Goal: Task Accomplishment & Management: Manage account settings

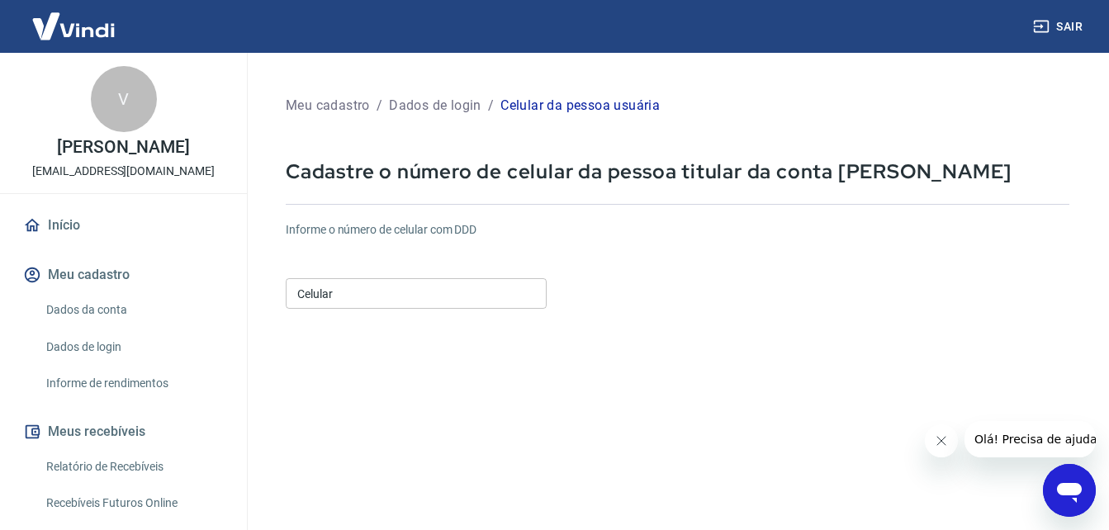
click at [435, 295] on input "Celular" at bounding box center [416, 293] width 261 height 31
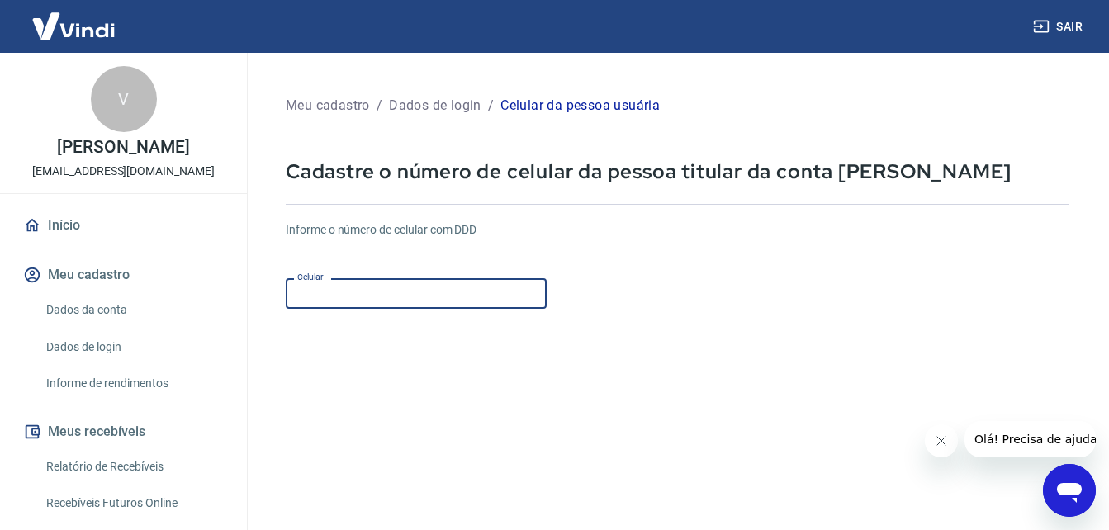
type input "[PHONE_NUMBER]"
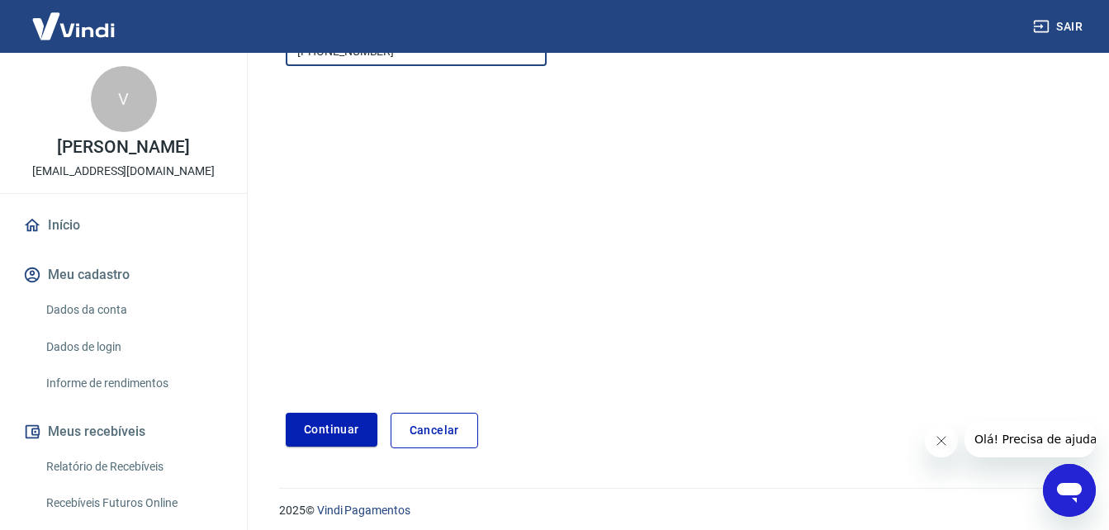
scroll to position [248, 0]
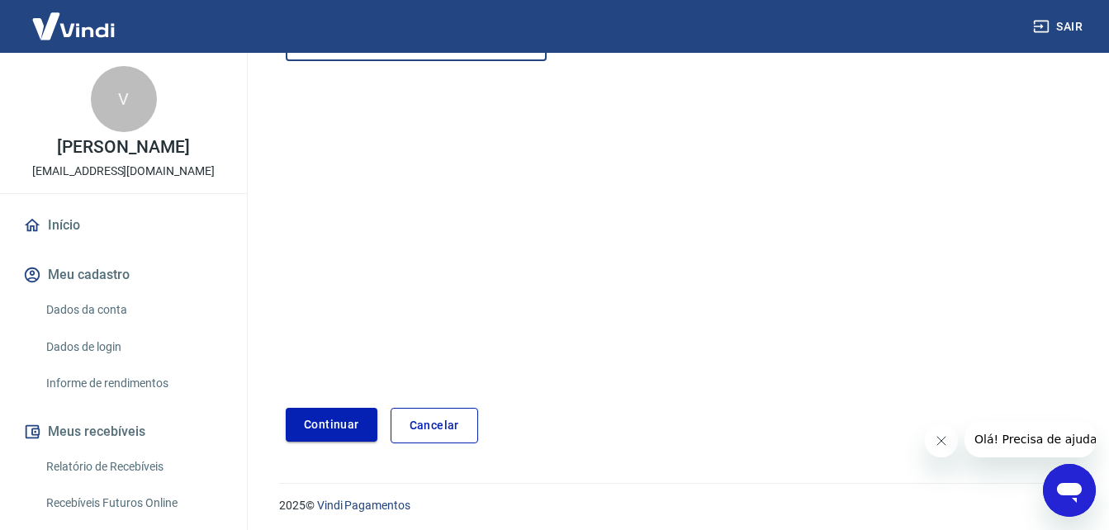
click at [318, 427] on button "Continuar" at bounding box center [332, 425] width 92 height 34
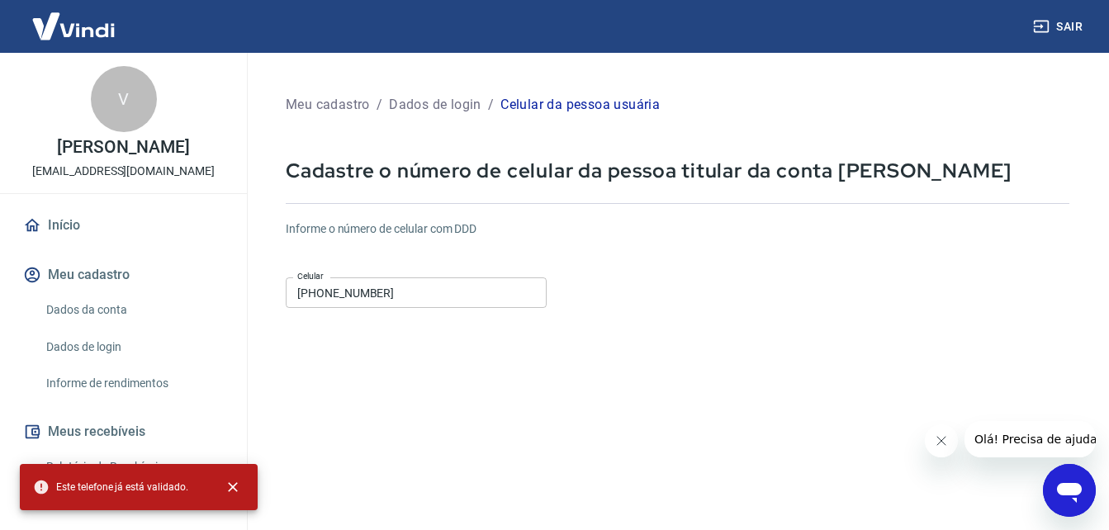
scroll to position [0, 0]
click at [73, 225] on link "Início" at bounding box center [123, 225] width 207 height 36
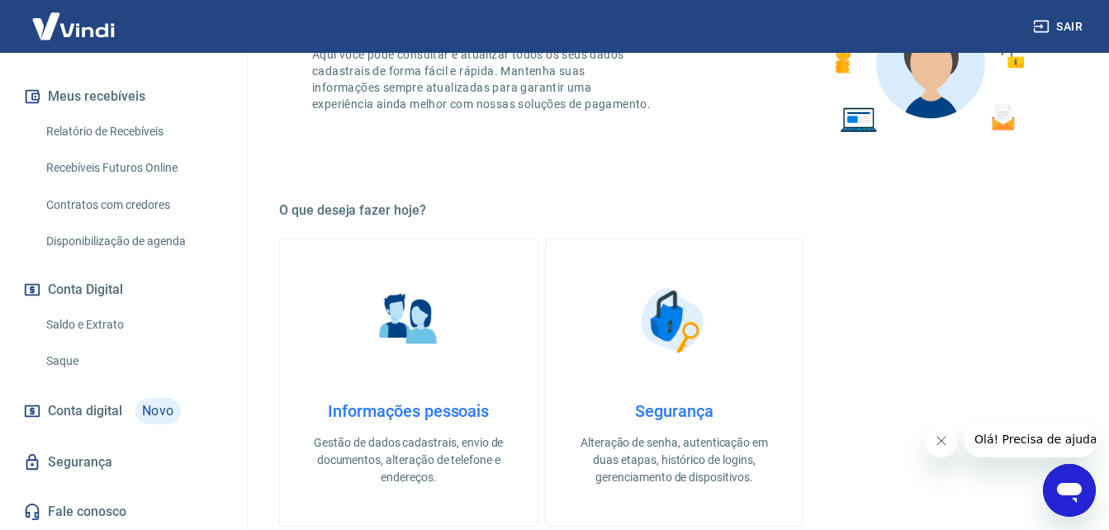
scroll to position [248, 0]
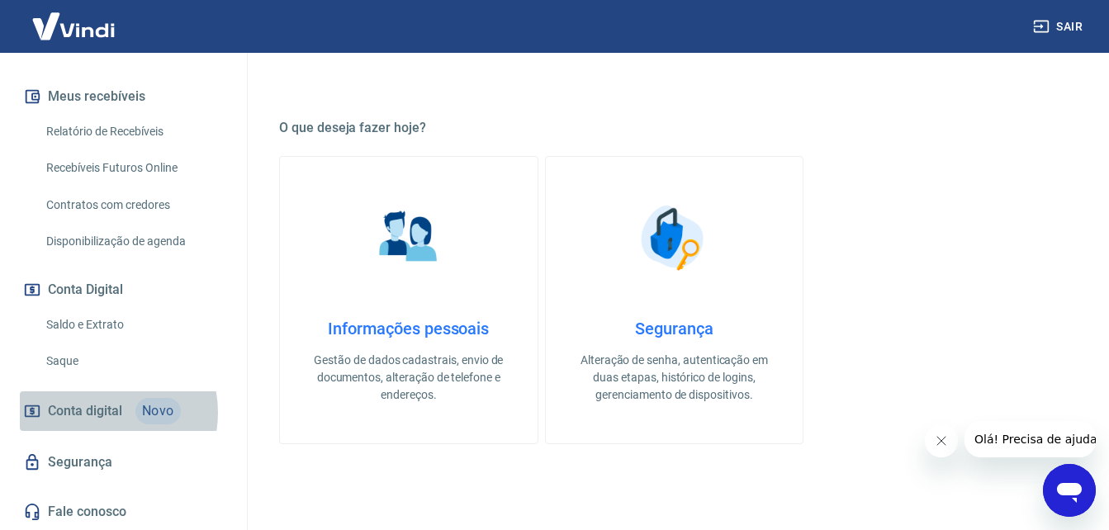
click at [101, 412] on span "Conta digital" at bounding box center [85, 411] width 74 height 23
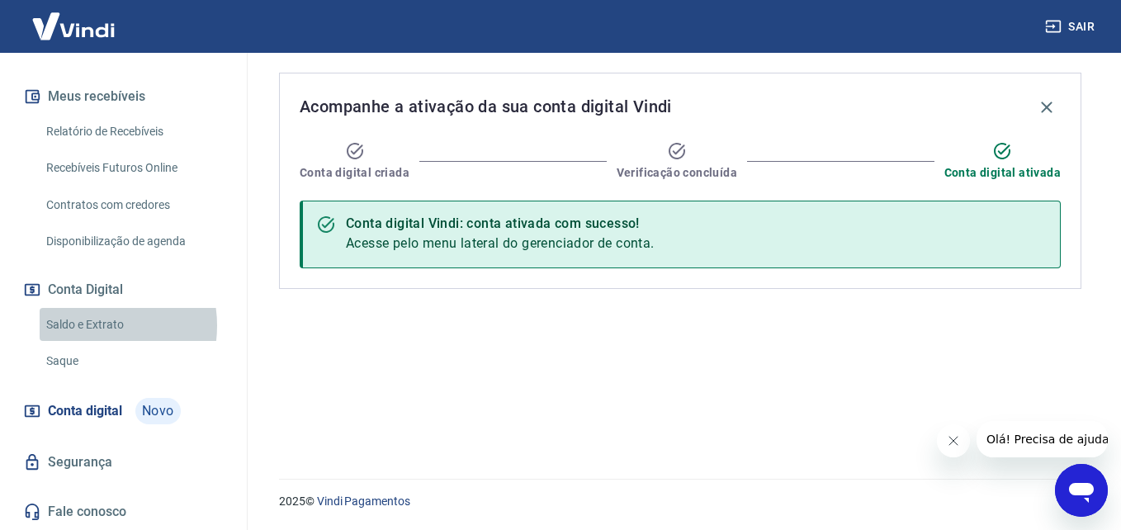
click at [84, 325] on link "Saldo e Extrato" at bounding box center [133, 325] width 187 height 34
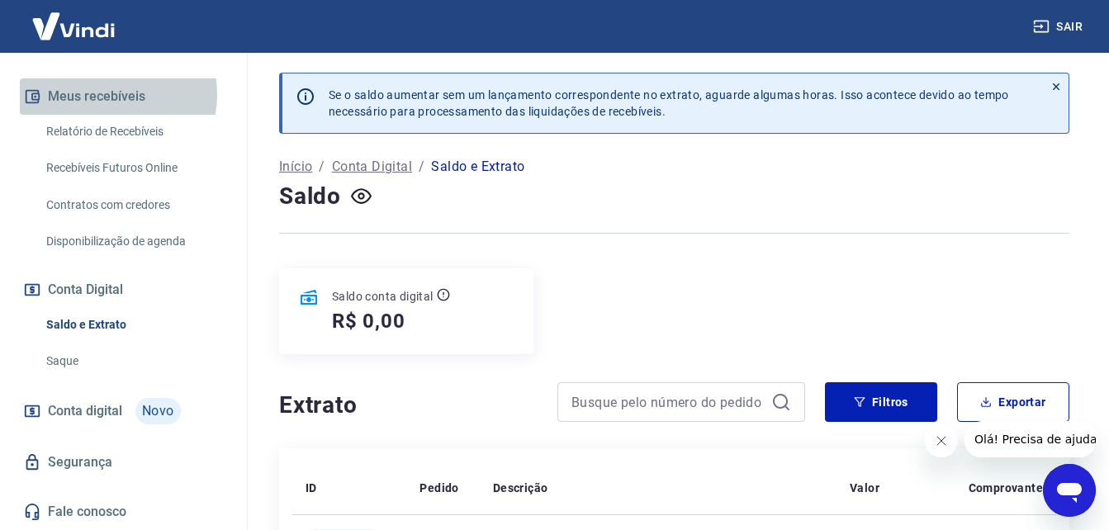
click at [108, 94] on button "Meus recebíveis" at bounding box center [123, 96] width 207 height 36
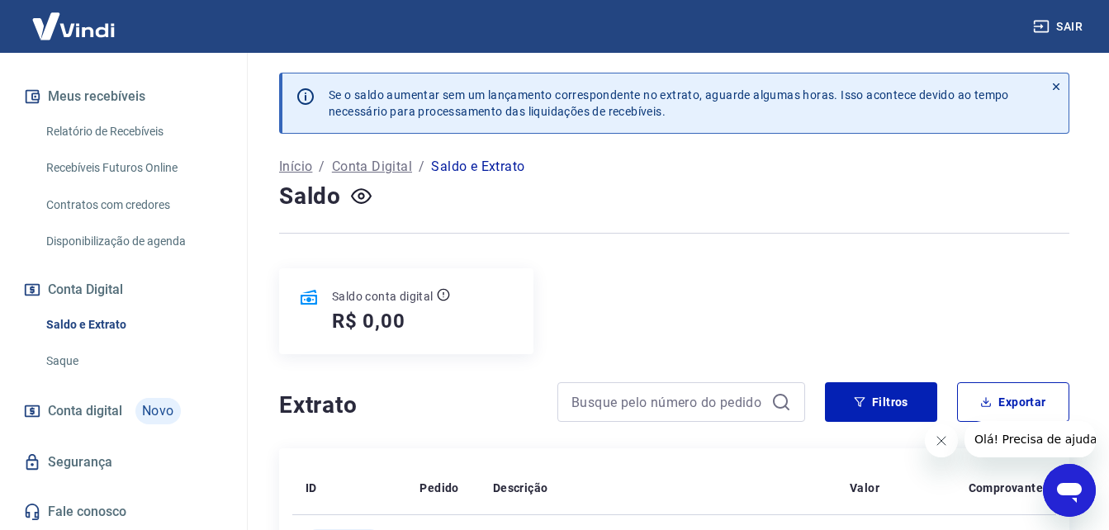
click at [143, 207] on link "Contratos com credores" at bounding box center [133, 205] width 187 height 34
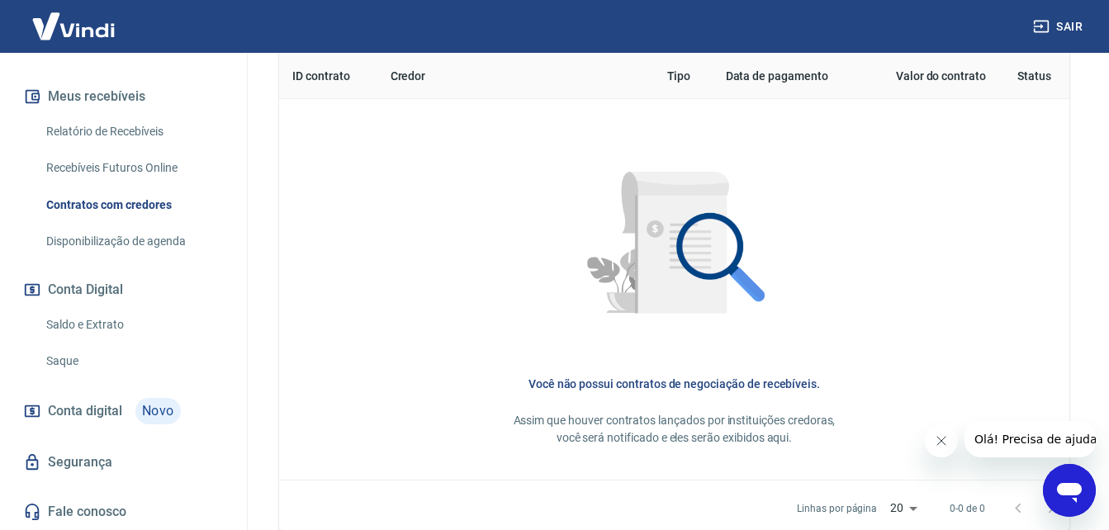
scroll to position [537, 0]
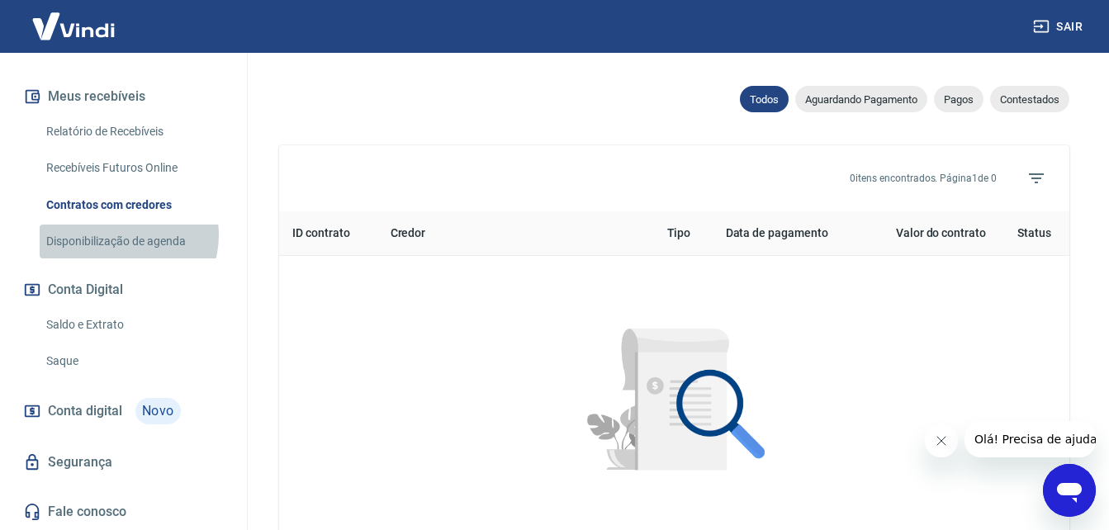
click at [125, 235] on link "Disponibilização de agenda" at bounding box center [133, 242] width 187 height 34
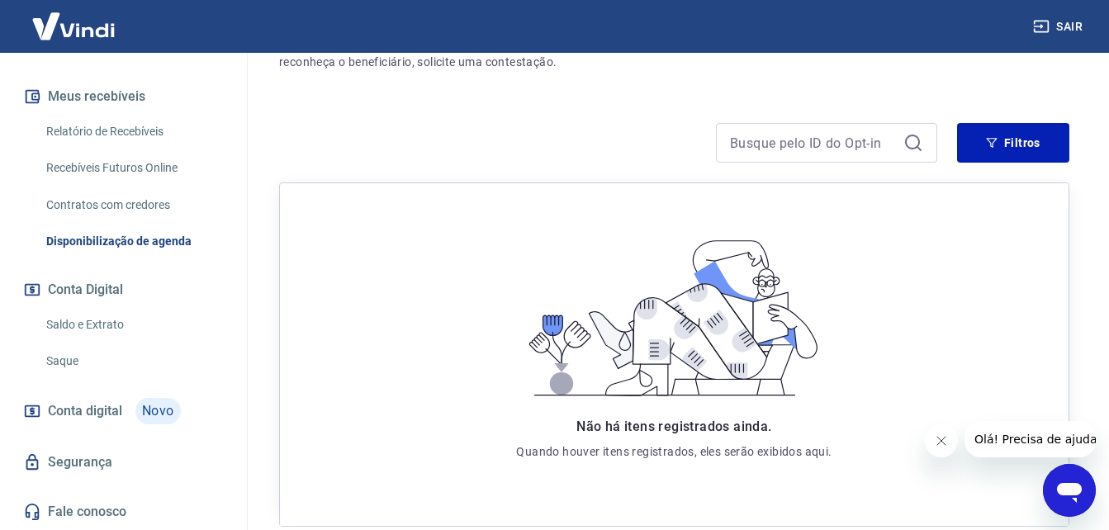
scroll to position [165, 0]
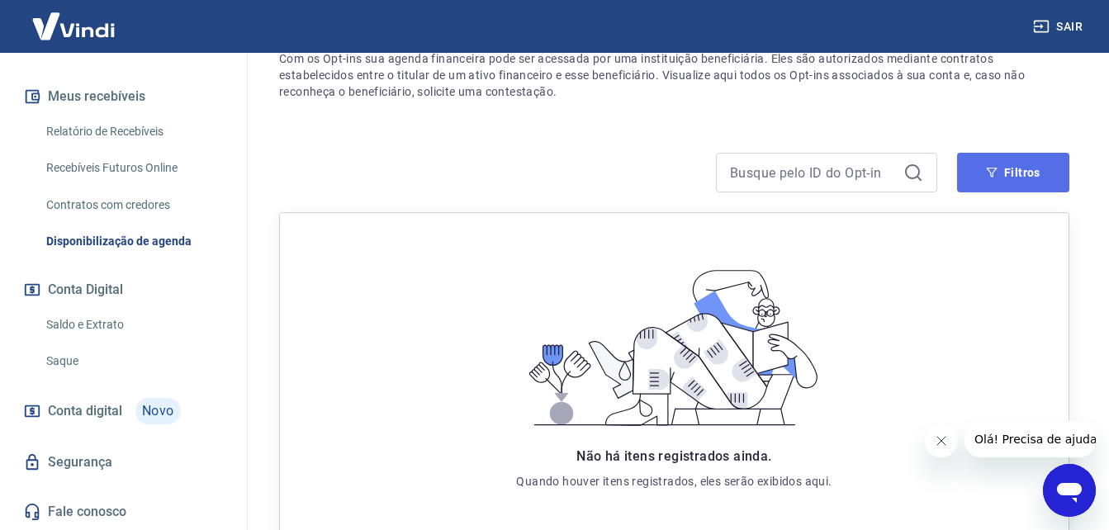
click at [1014, 165] on button "Filtros" at bounding box center [1013, 173] width 112 height 40
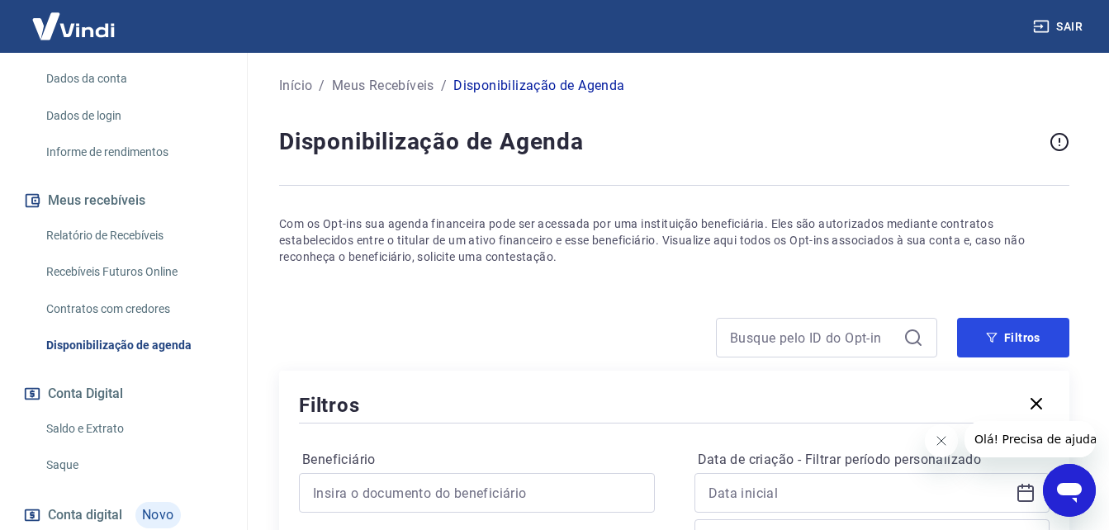
scroll to position [88, 0]
